Goal: Task Accomplishment & Management: Manage account settings

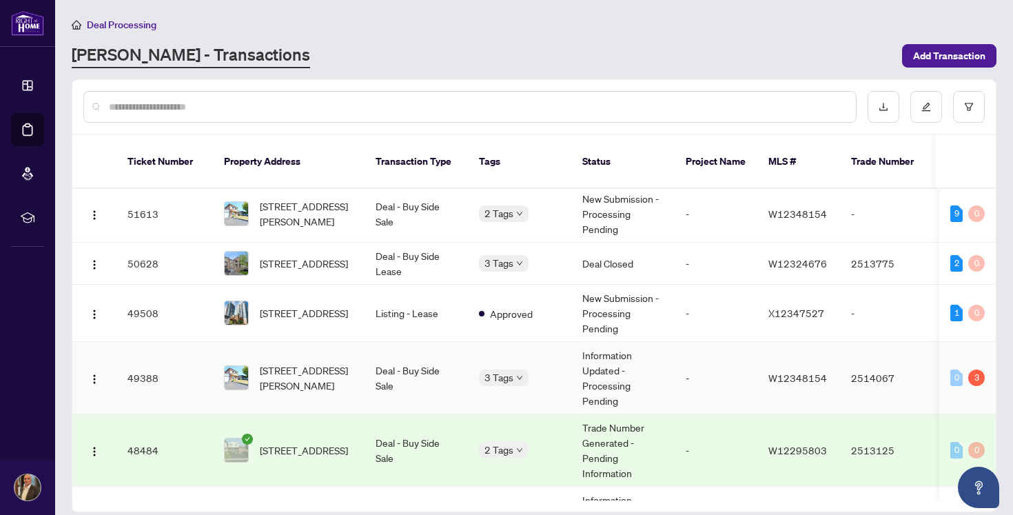
scroll to position [2, 0]
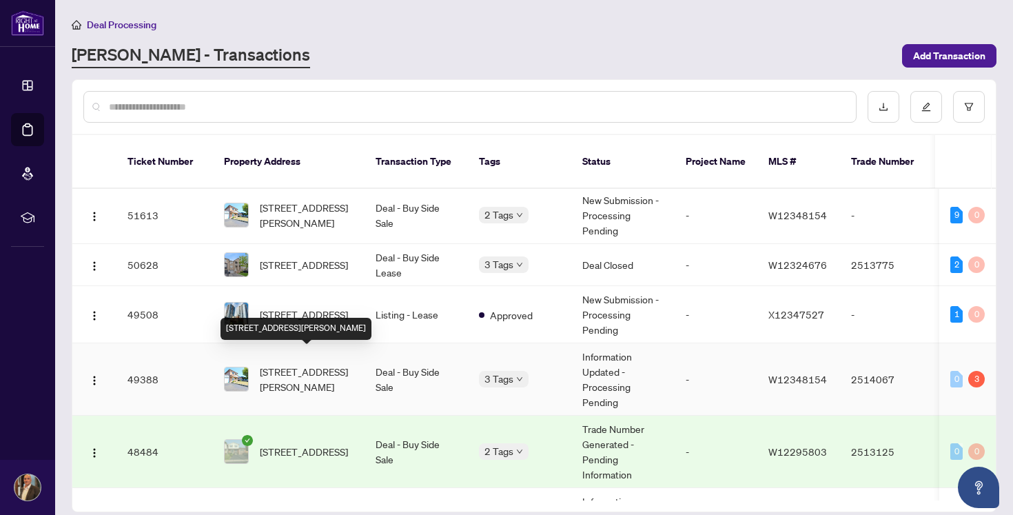
click at [310, 369] on span "[STREET_ADDRESS][PERSON_NAME]" at bounding box center [307, 379] width 94 height 30
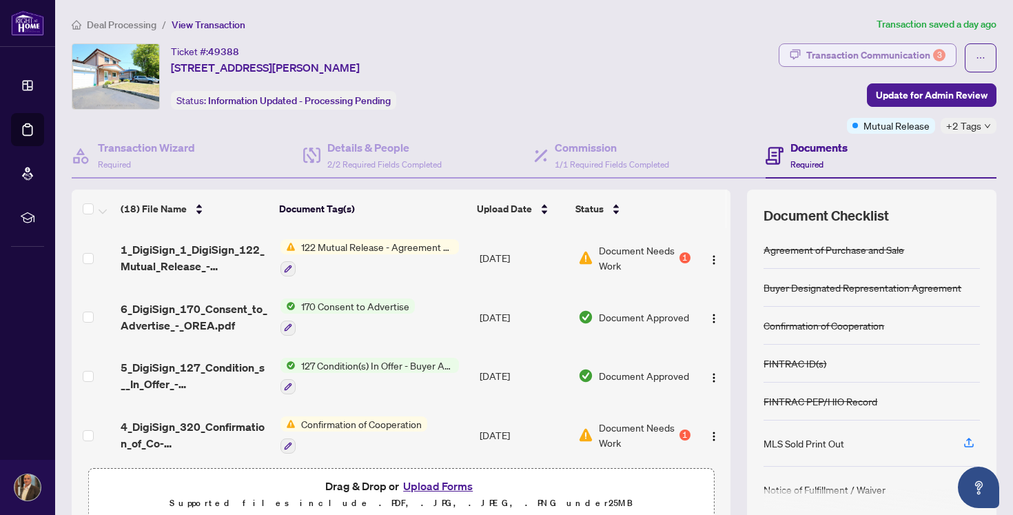
click at [868, 54] on div "Transaction Communication 3" at bounding box center [875, 55] width 139 height 22
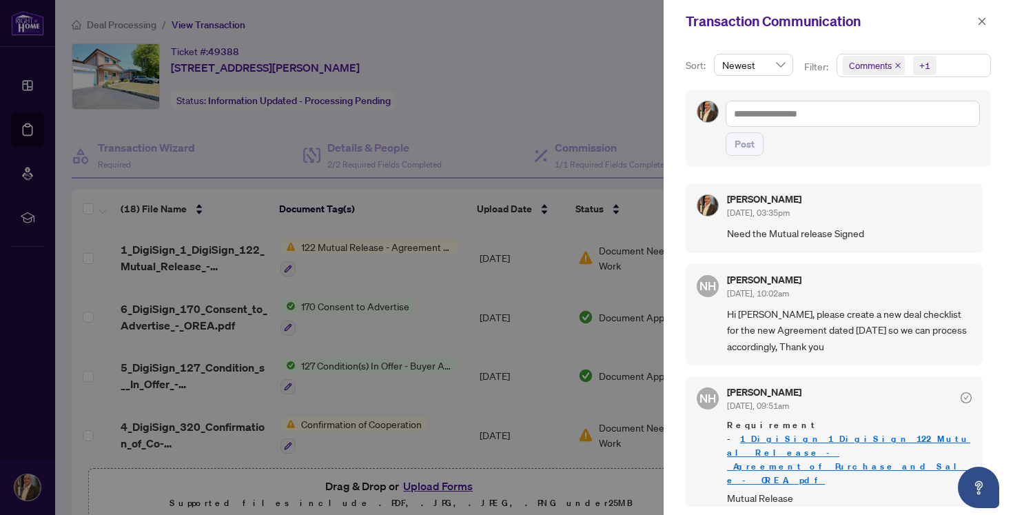
click at [628, 81] on div at bounding box center [506, 257] width 1013 height 515
click at [984, 22] on icon "close" at bounding box center [982, 22] width 10 height 10
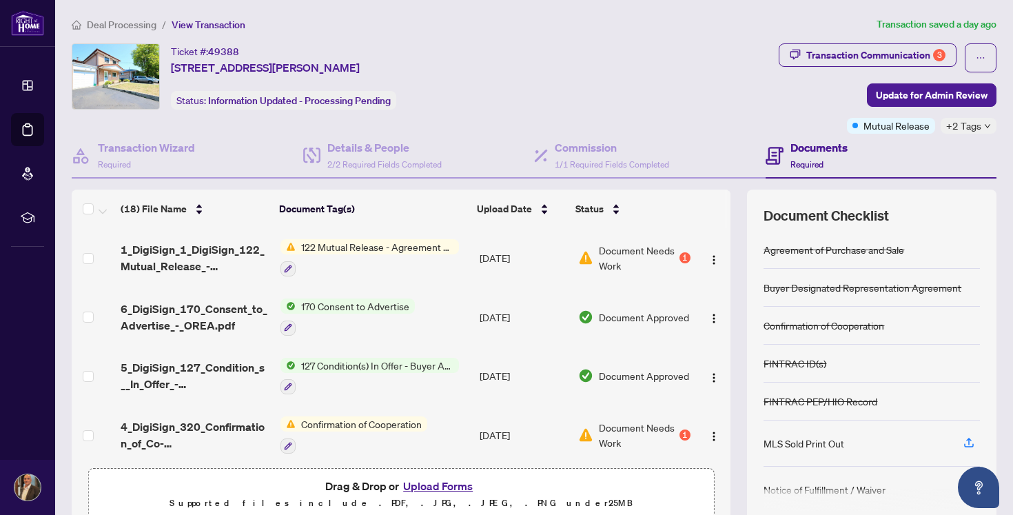
click at [657, 260] on span "Document Needs Work" at bounding box center [638, 258] width 78 height 30
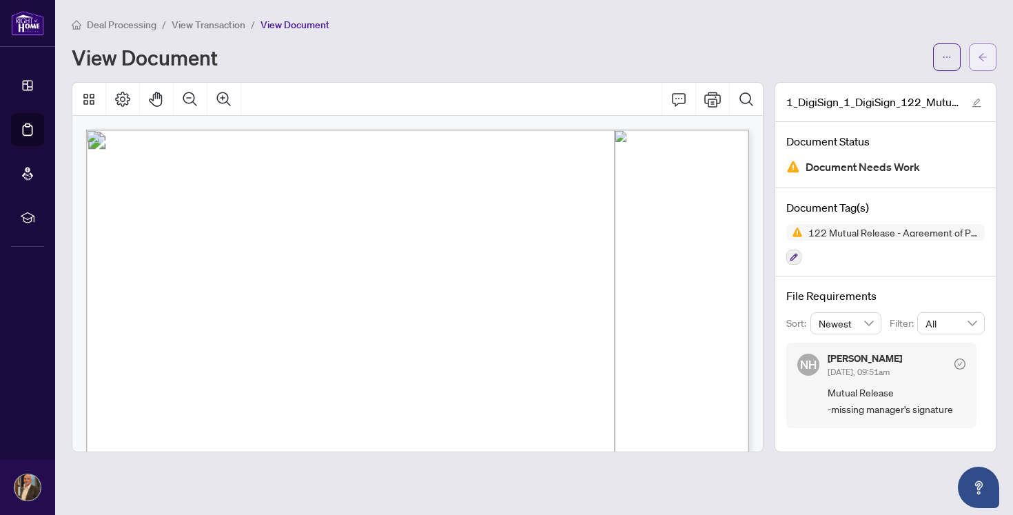
click at [981, 59] on icon "arrow-left" at bounding box center [983, 57] width 10 height 10
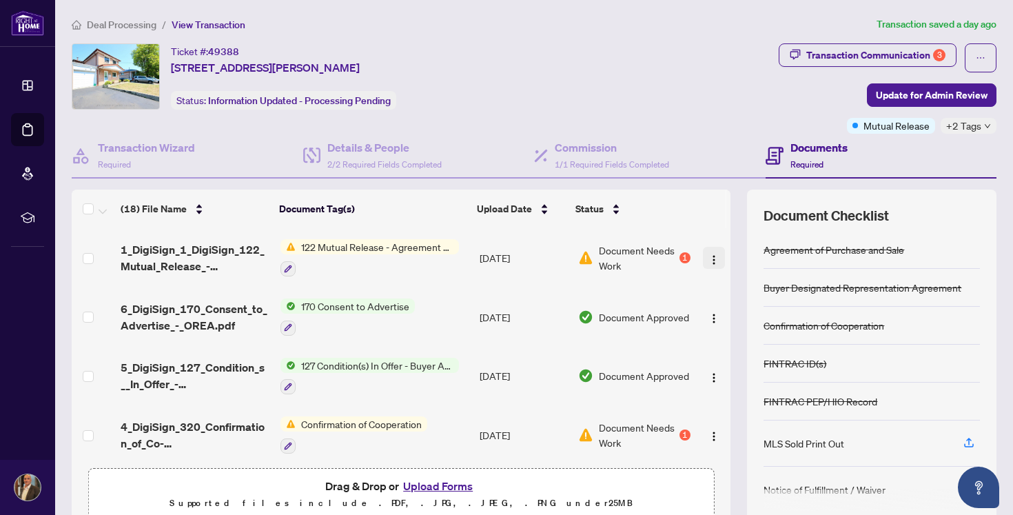
click at [711, 256] on img "button" at bounding box center [714, 259] width 11 height 11
click at [687, 128] on div "Ticket #: 49388 7139 Darcel Ave, Mississauga, Ontario L4T 2X1, Canada Status: I…" at bounding box center [422, 88] width 707 height 90
click at [288, 267] on icon "button" at bounding box center [288, 269] width 8 height 8
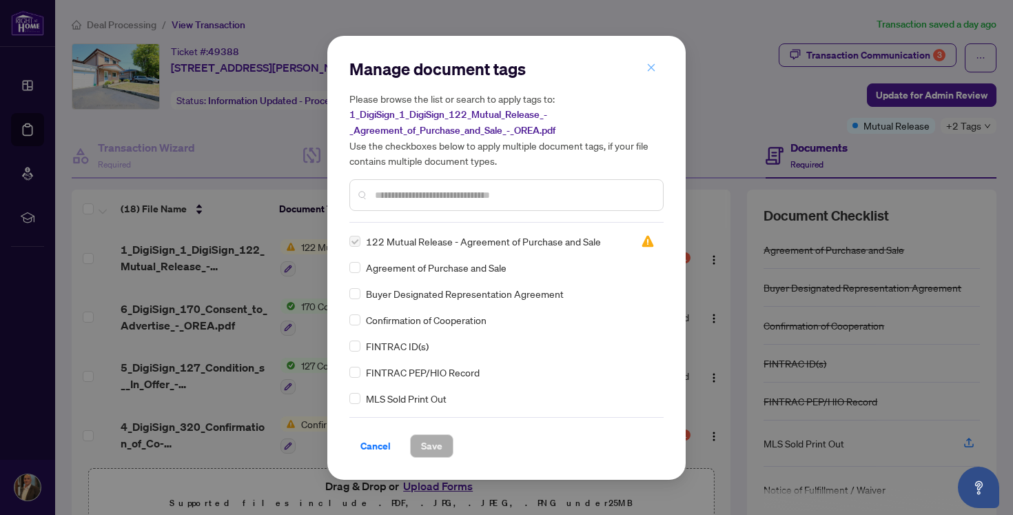
click at [651, 71] on icon "close" at bounding box center [652, 68] width 10 height 10
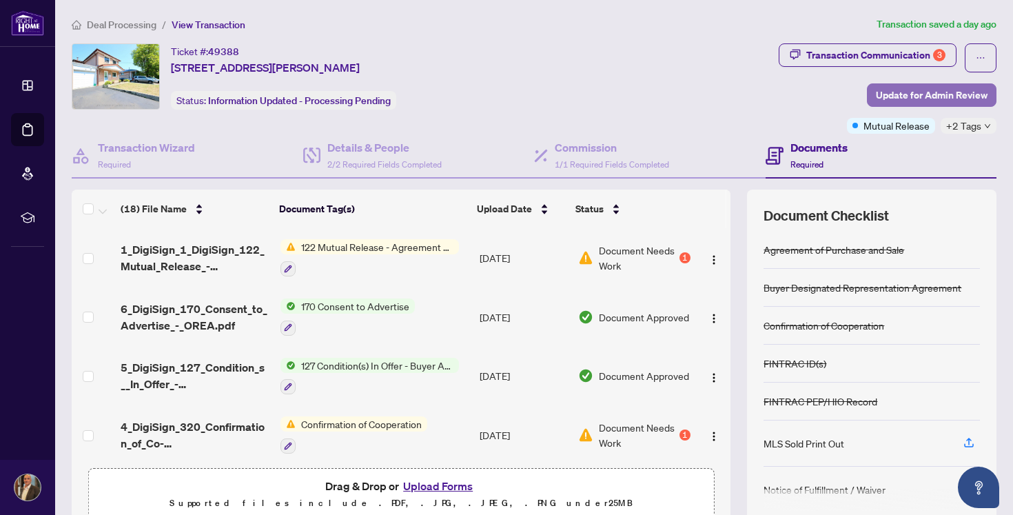
click at [926, 93] on span "Update for Admin Review" at bounding box center [932, 95] width 112 height 22
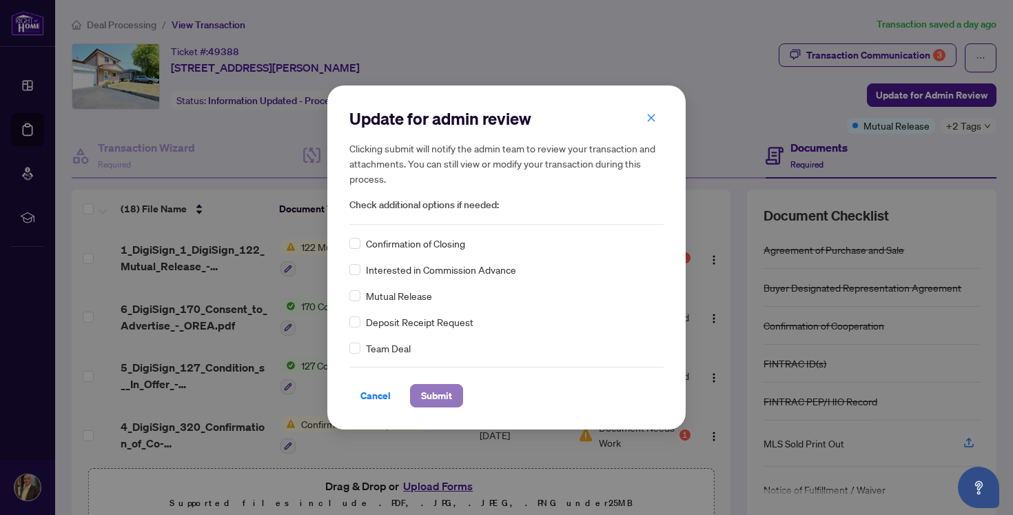
click at [430, 394] on span "Submit" at bounding box center [436, 396] width 31 height 22
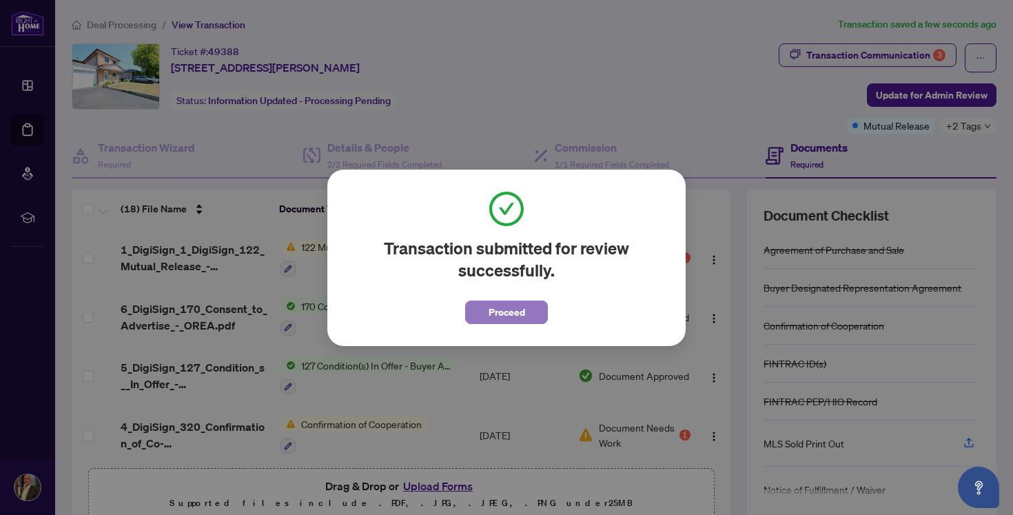
click at [502, 312] on span "Proceed" at bounding box center [507, 312] width 37 height 22
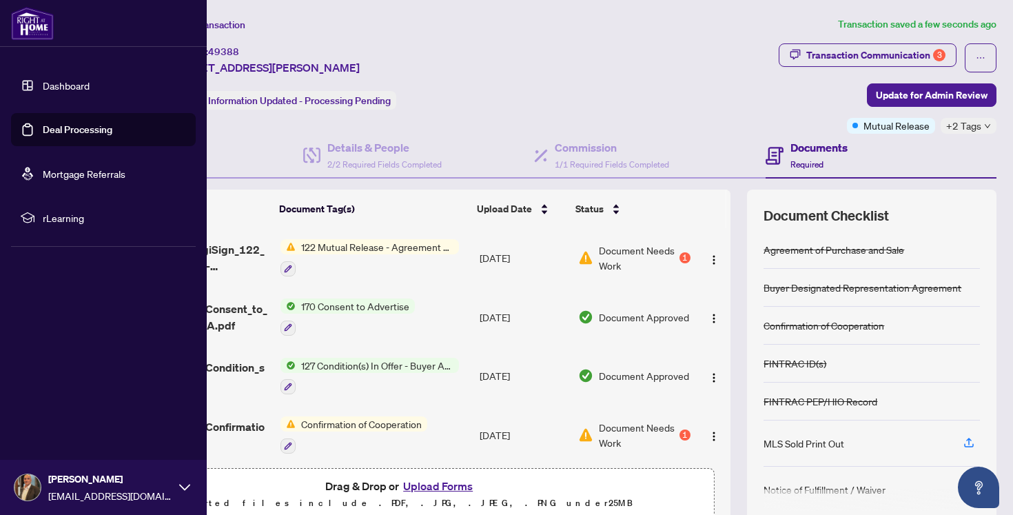
click at [70, 130] on link "Deal Processing" at bounding box center [78, 129] width 70 height 12
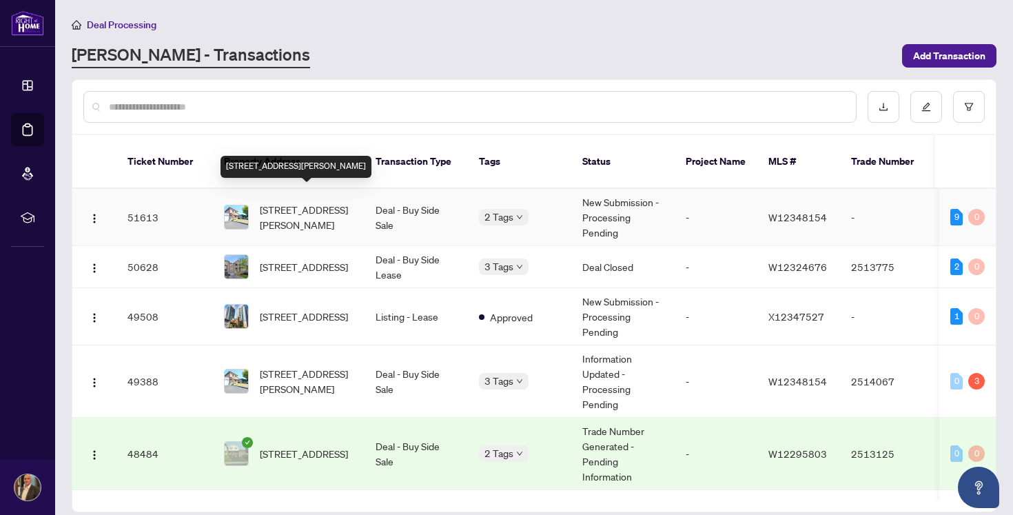
click at [318, 202] on span "[STREET_ADDRESS][PERSON_NAME]" at bounding box center [307, 217] width 94 height 30
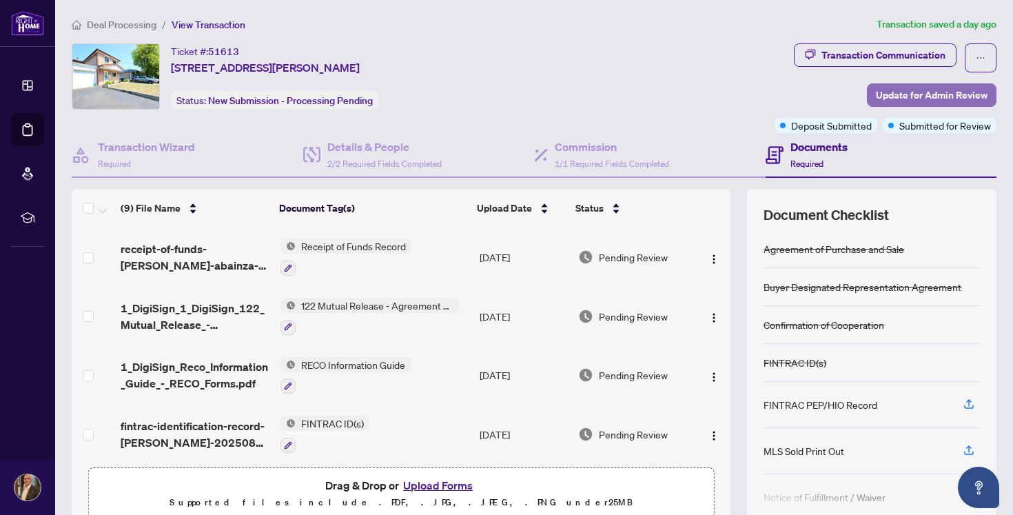
click at [888, 96] on span "Update for Admin Review" at bounding box center [932, 95] width 112 height 22
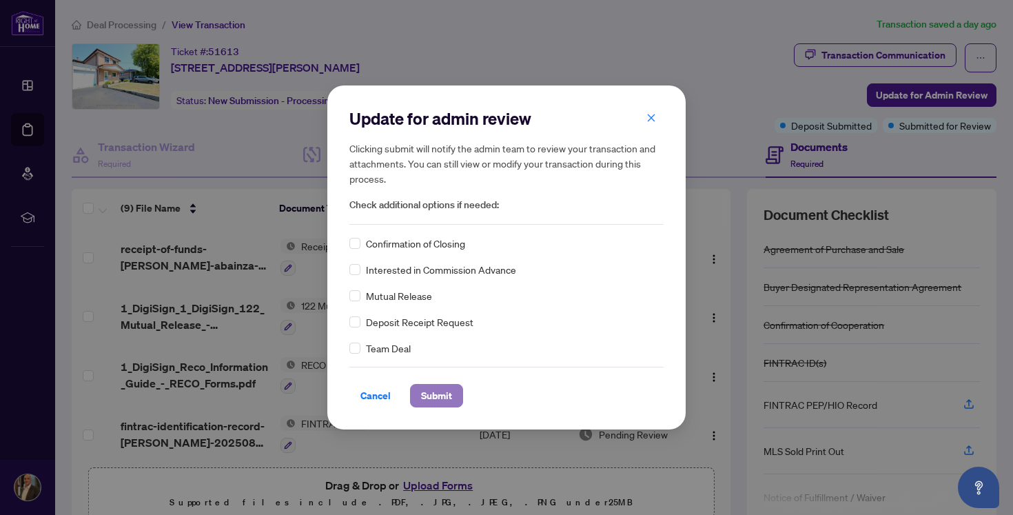
click at [446, 396] on span "Submit" at bounding box center [436, 396] width 31 height 22
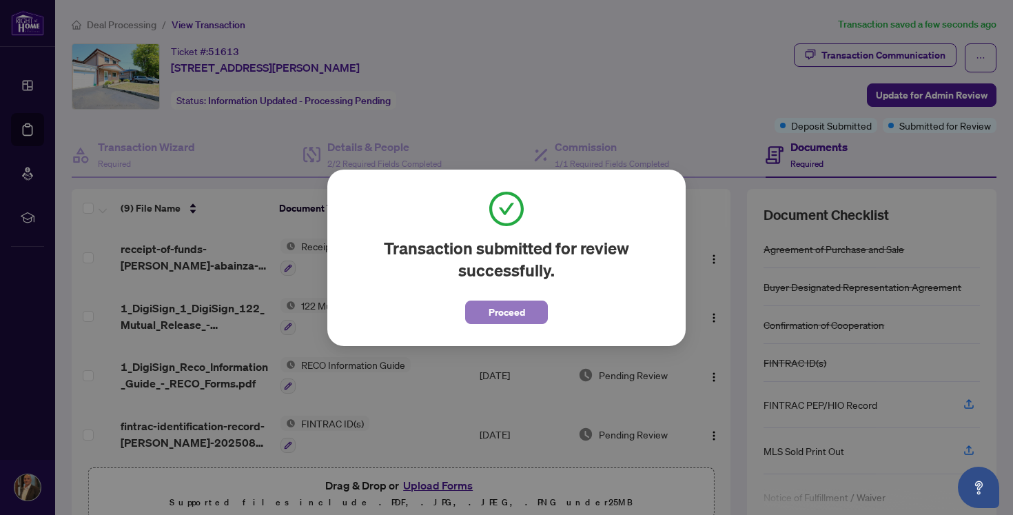
click at [496, 315] on span "Proceed" at bounding box center [507, 312] width 37 height 22
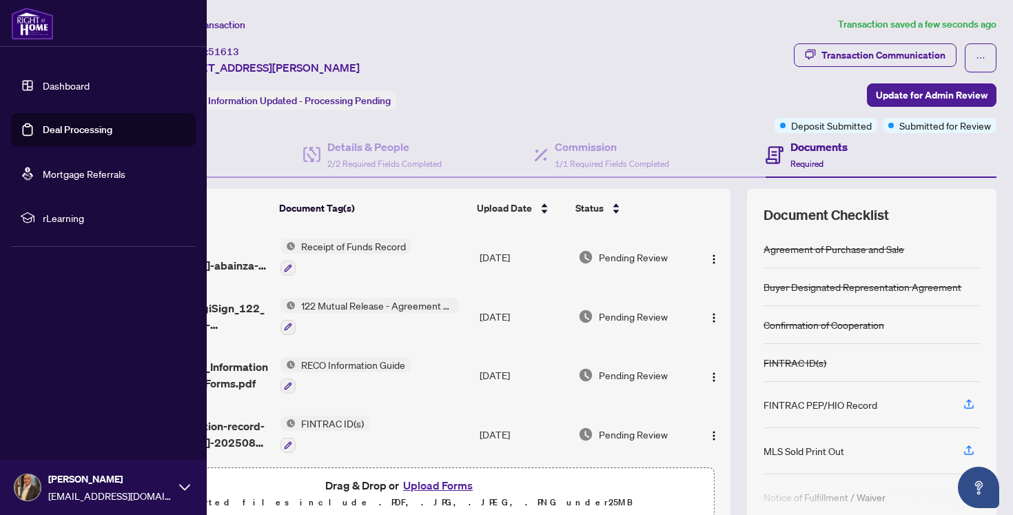
click at [70, 127] on link "Deal Processing" at bounding box center [78, 129] width 70 height 12
